Goal: Task Accomplishment & Management: Manage account settings

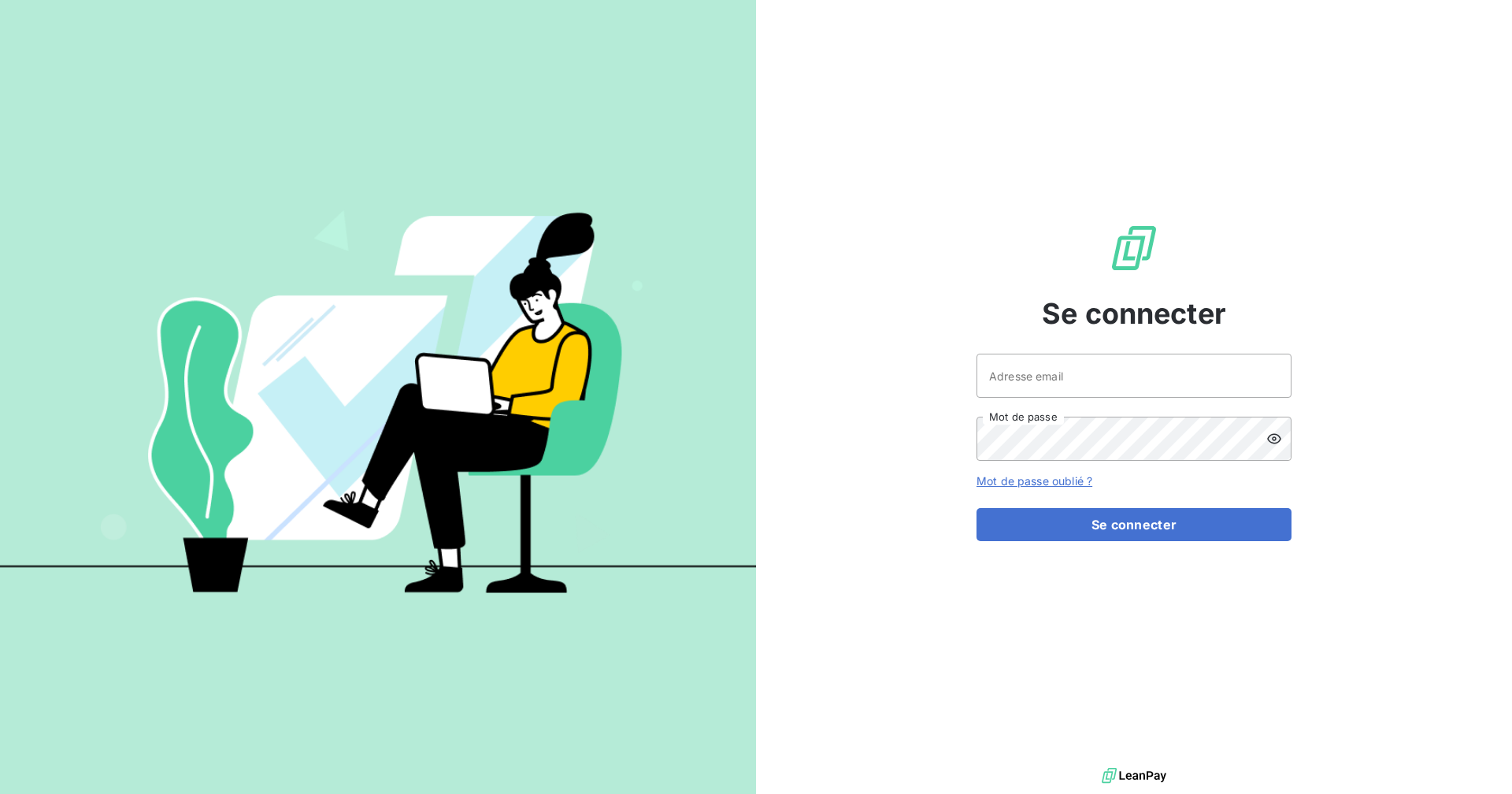
click at [1054, 373] on input "Adresse email" at bounding box center [1134, 375] width 315 height 44
type input "[EMAIL_ADDRESS][DOMAIN_NAME]"
click at [977, 508] on button "Se connecter" at bounding box center [1134, 525] width 315 height 33
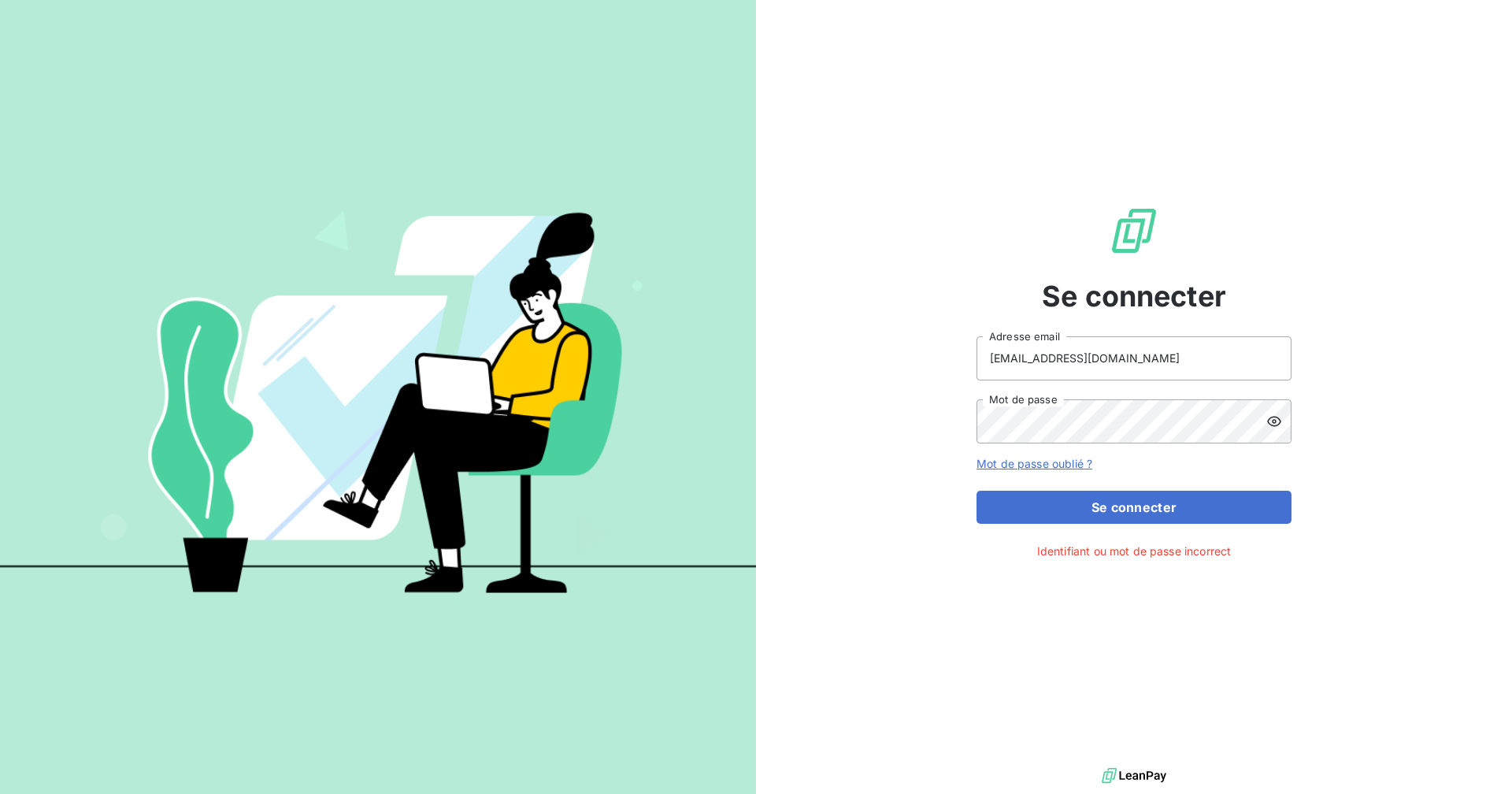
click at [1268, 419] on icon at bounding box center [1275, 422] width 16 height 16
click at [927, 418] on div "Se connecter [EMAIL_ADDRESS][DOMAIN_NAME] Adresse email Mot de passe Mot de pas…" at bounding box center [1134, 382] width 756 height 764
click at [977, 491] on button "Se connecter" at bounding box center [1134, 507] width 315 height 33
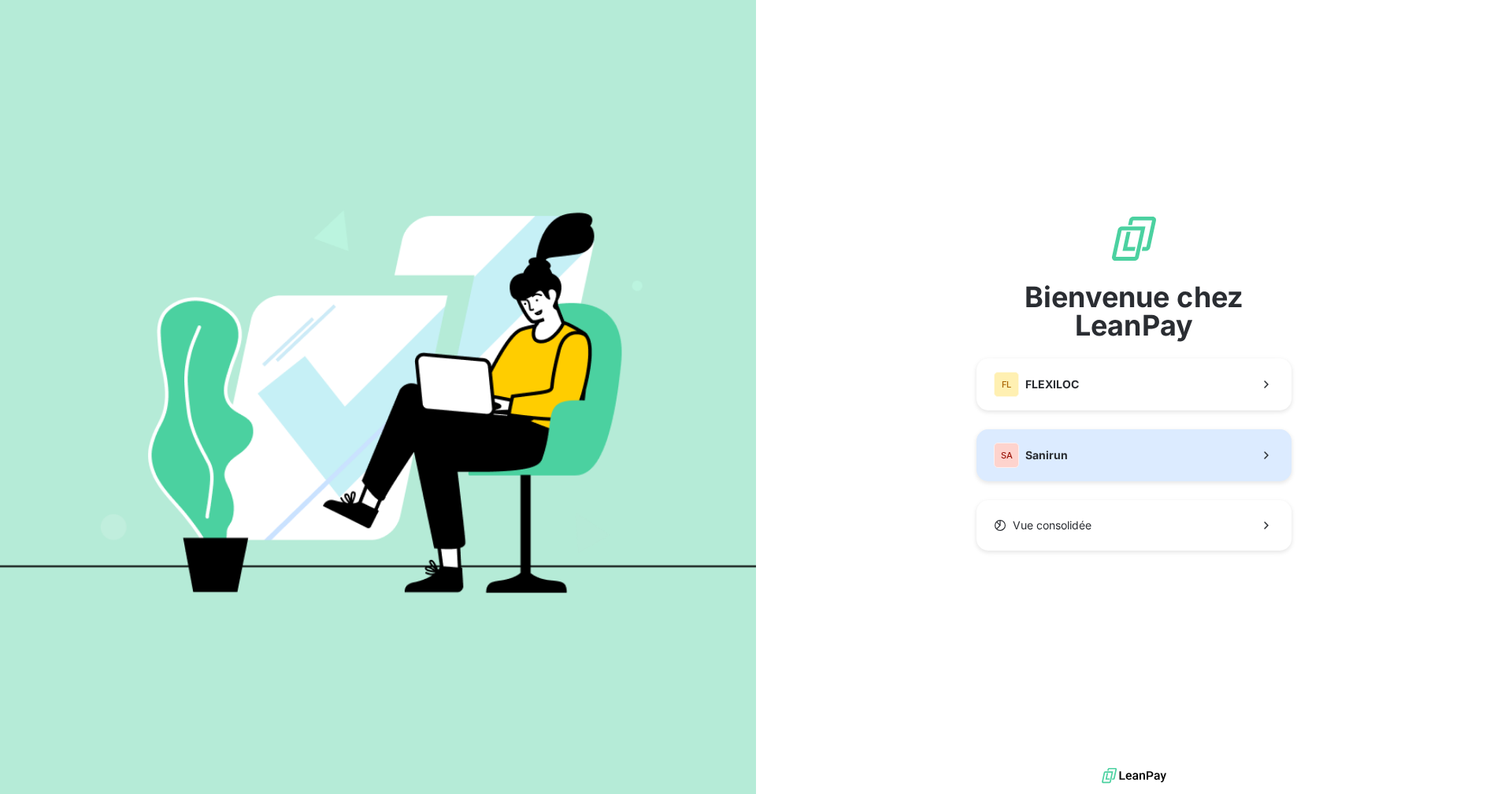
click at [1045, 453] on span "Sanirun" at bounding box center [1046, 455] width 42 height 16
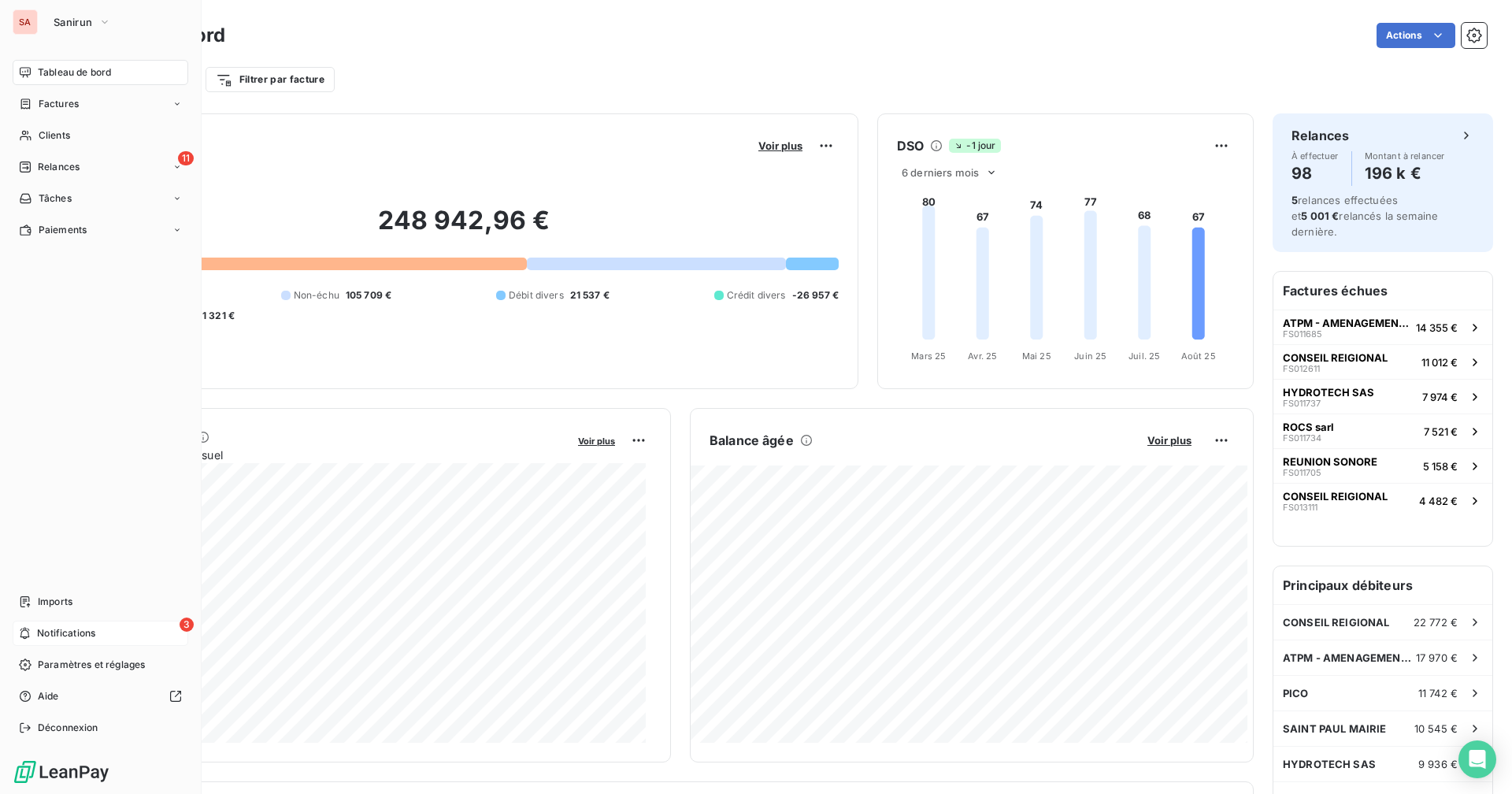
click at [106, 632] on div "3 Notifications" at bounding box center [101, 633] width 176 height 25
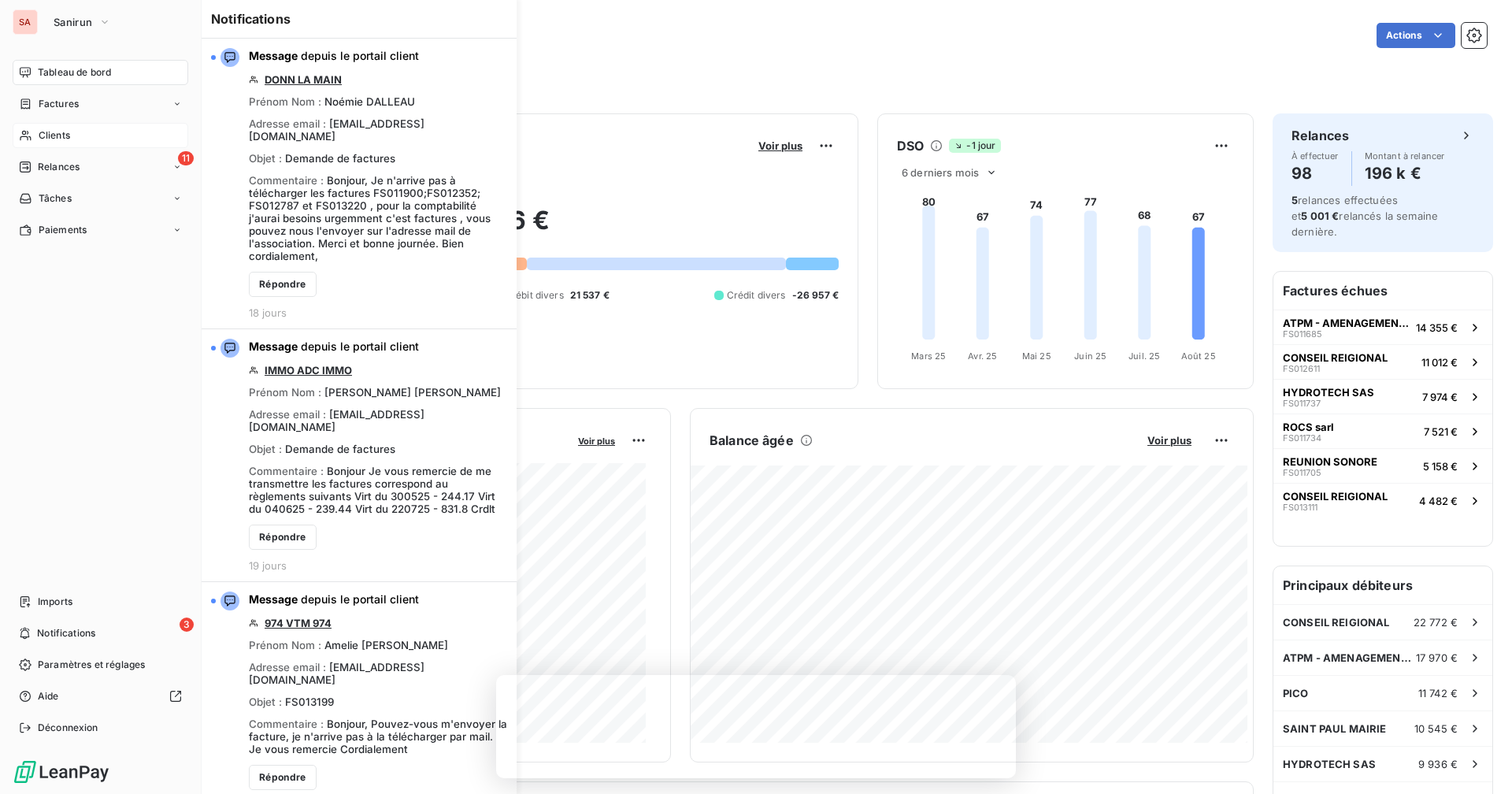
click at [77, 125] on div "Clients" at bounding box center [101, 136] width 176 height 25
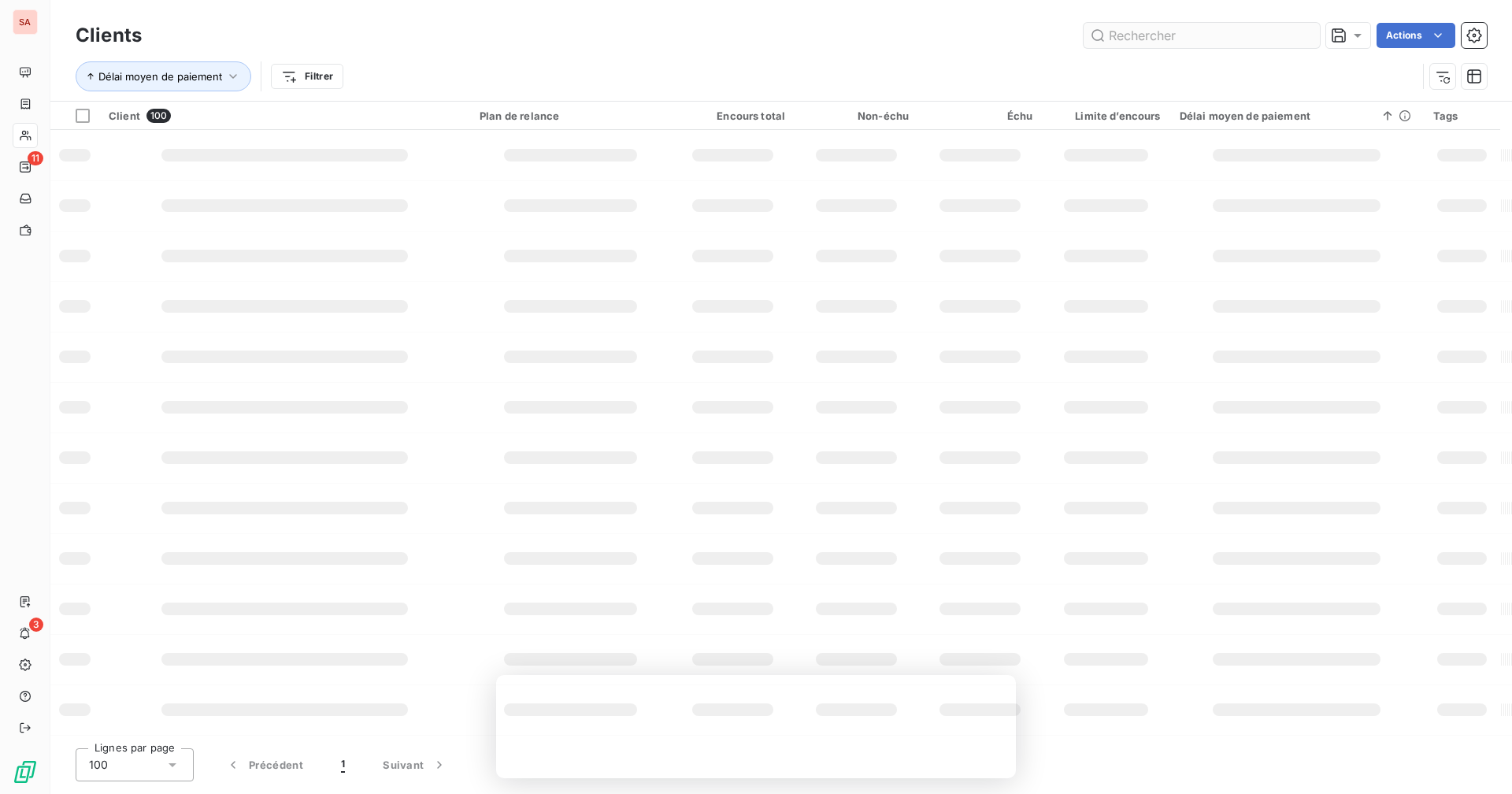
click at [1152, 36] on input "text" at bounding box center [1201, 35] width 236 height 25
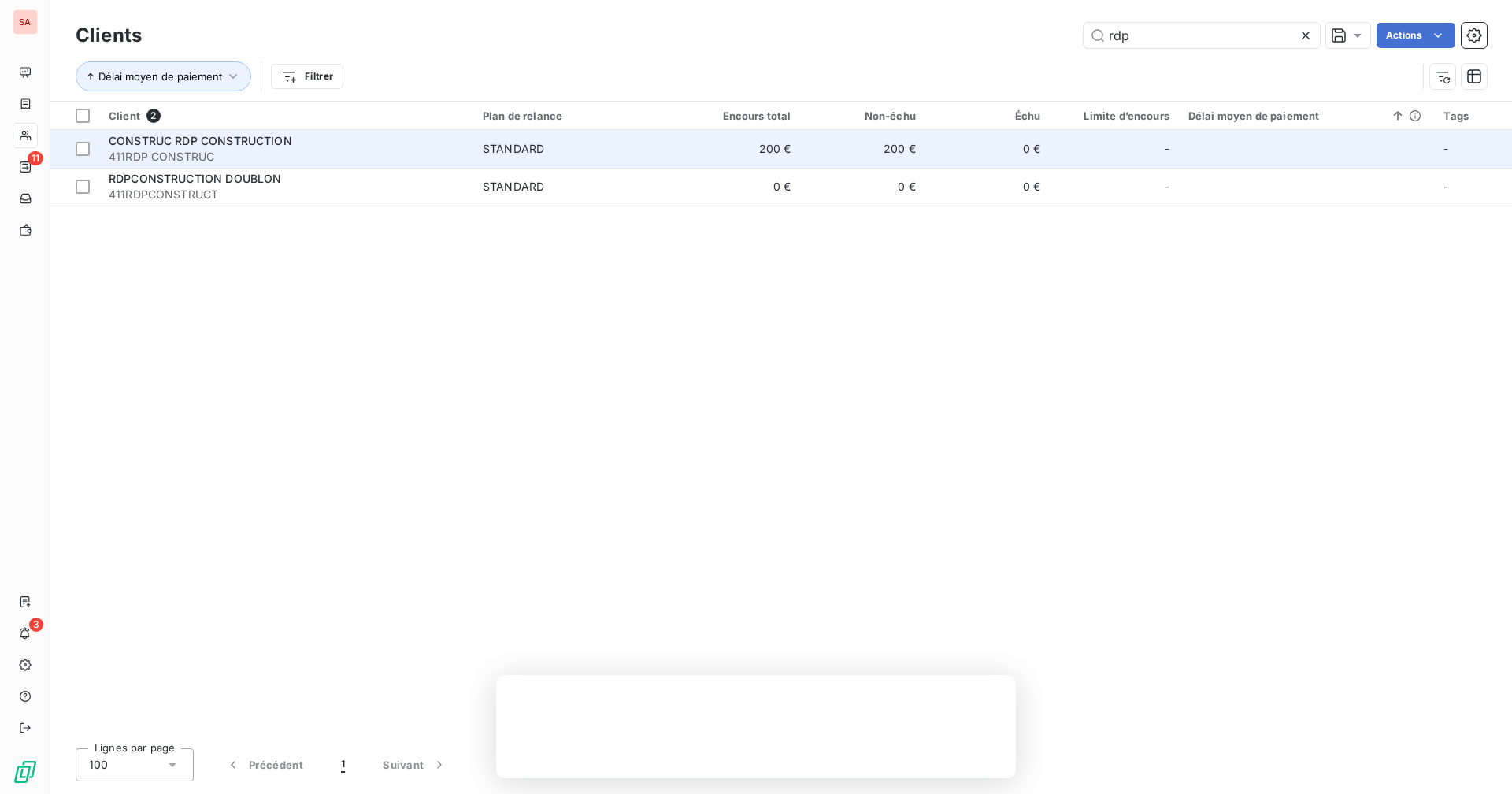
type input "rdp"
click at [983, 151] on td "0 €" at bounding box center [988, 149] width 125 height 38
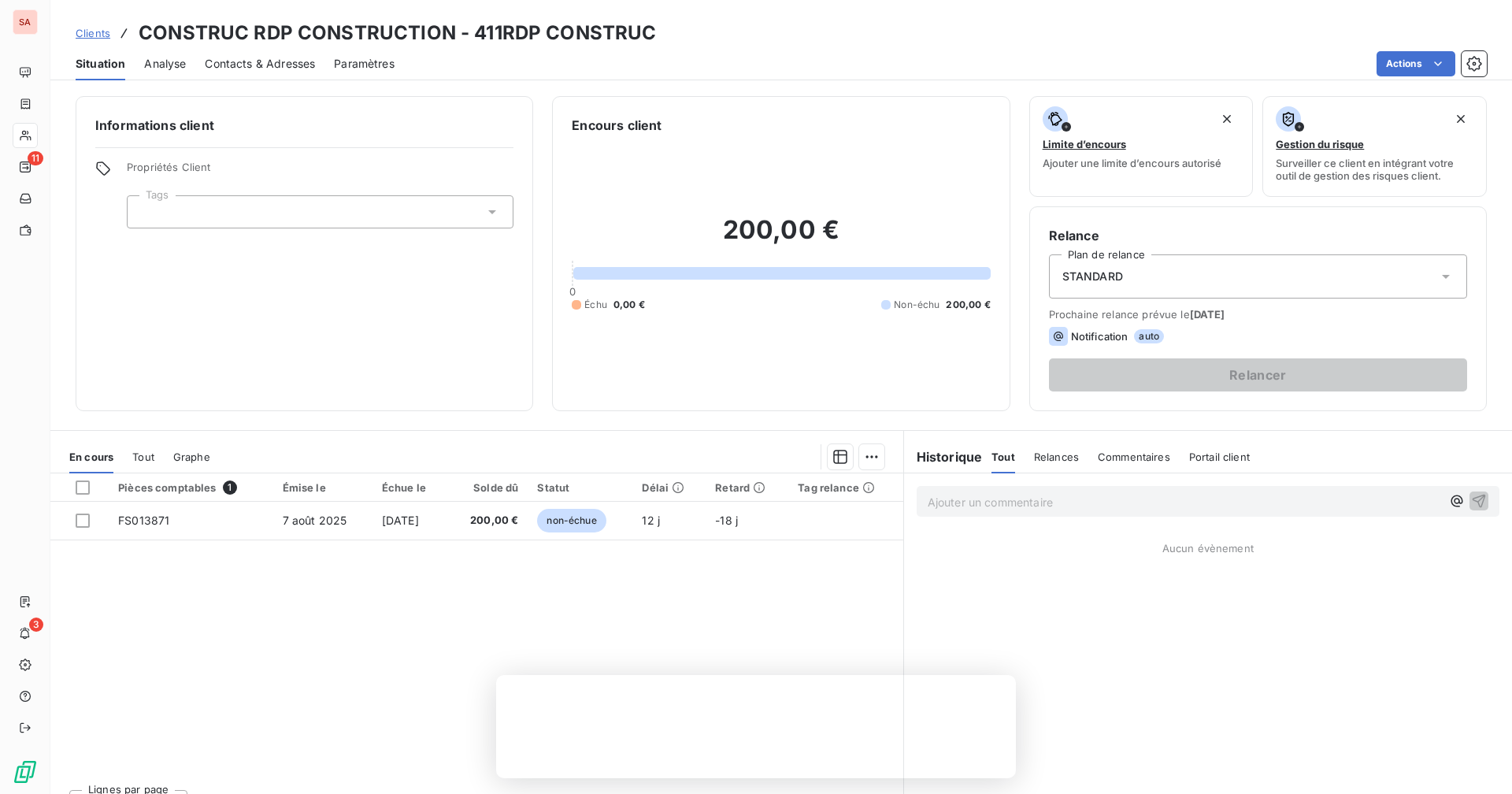
click at [264, 78] on div "Contacts & Adresses" at bounding box center [259, 64] width 110 height 33
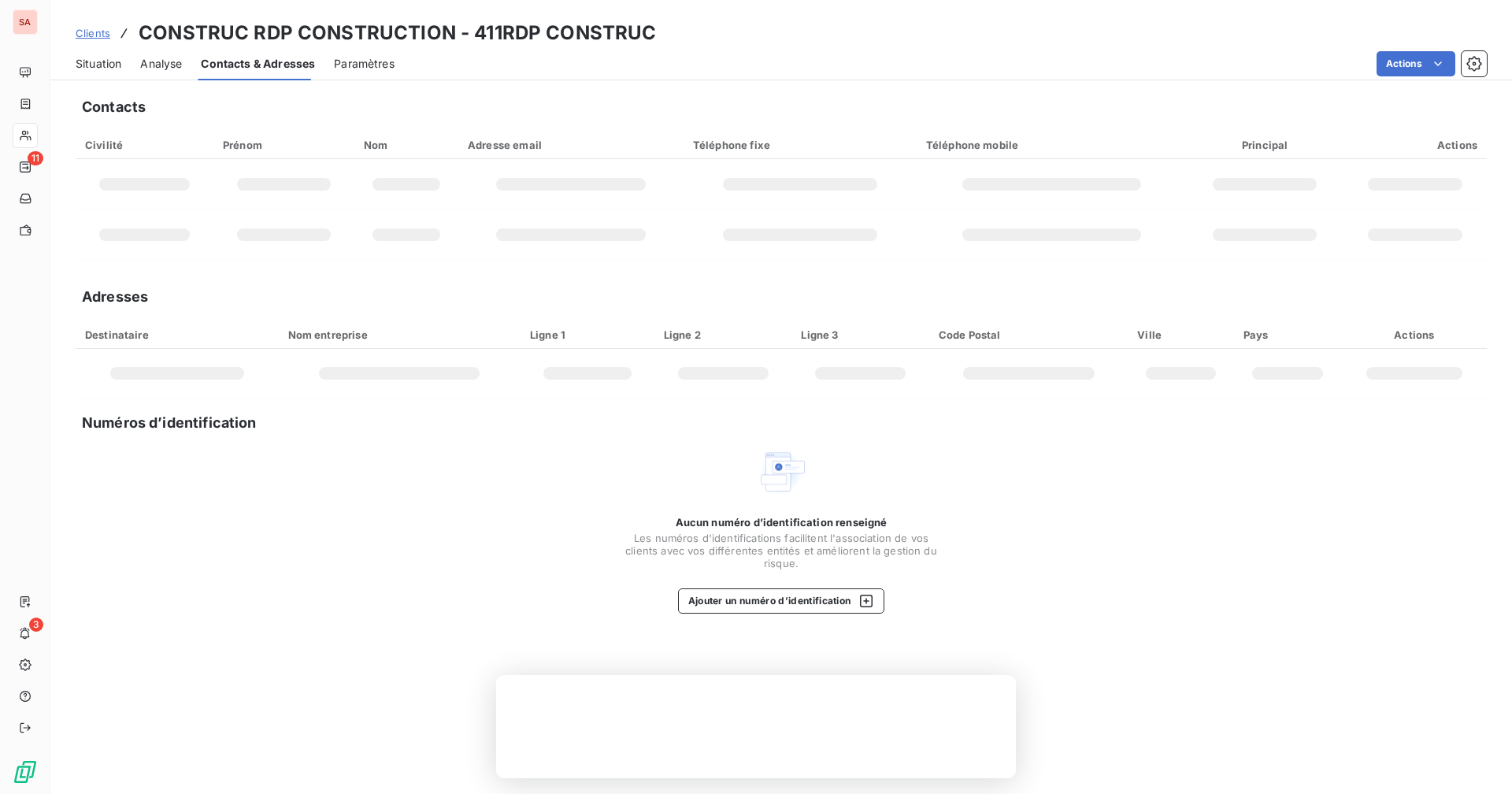
click at [264, 70] on span "Contacts & Adresses" at bounding box center [258, 64] width 114 height 16
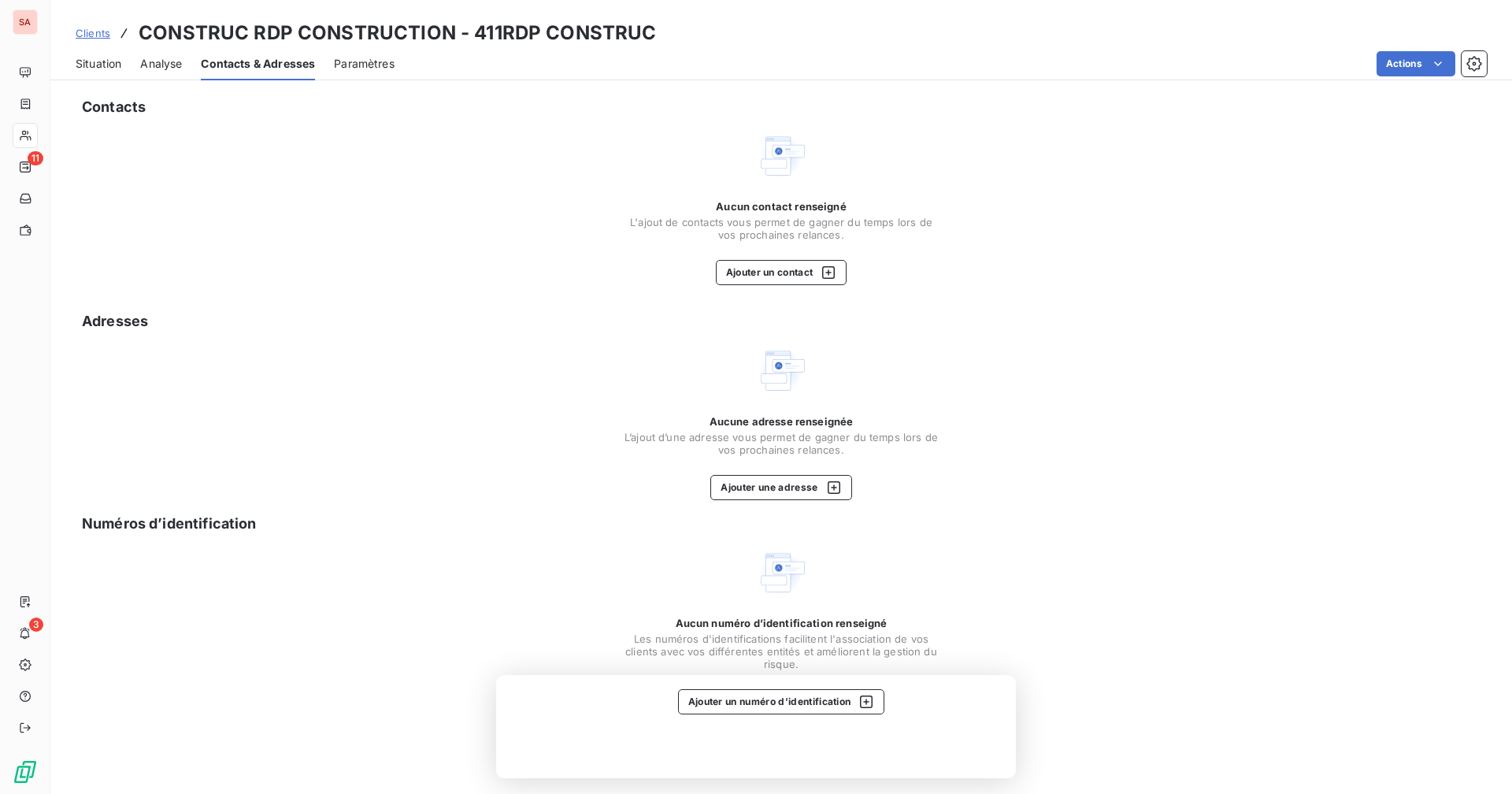
click at [100, 71] on span "Situation" at bounding box center [98, 64] width 46 height 16
